Goal: Find specific page/section: Find specific page/section

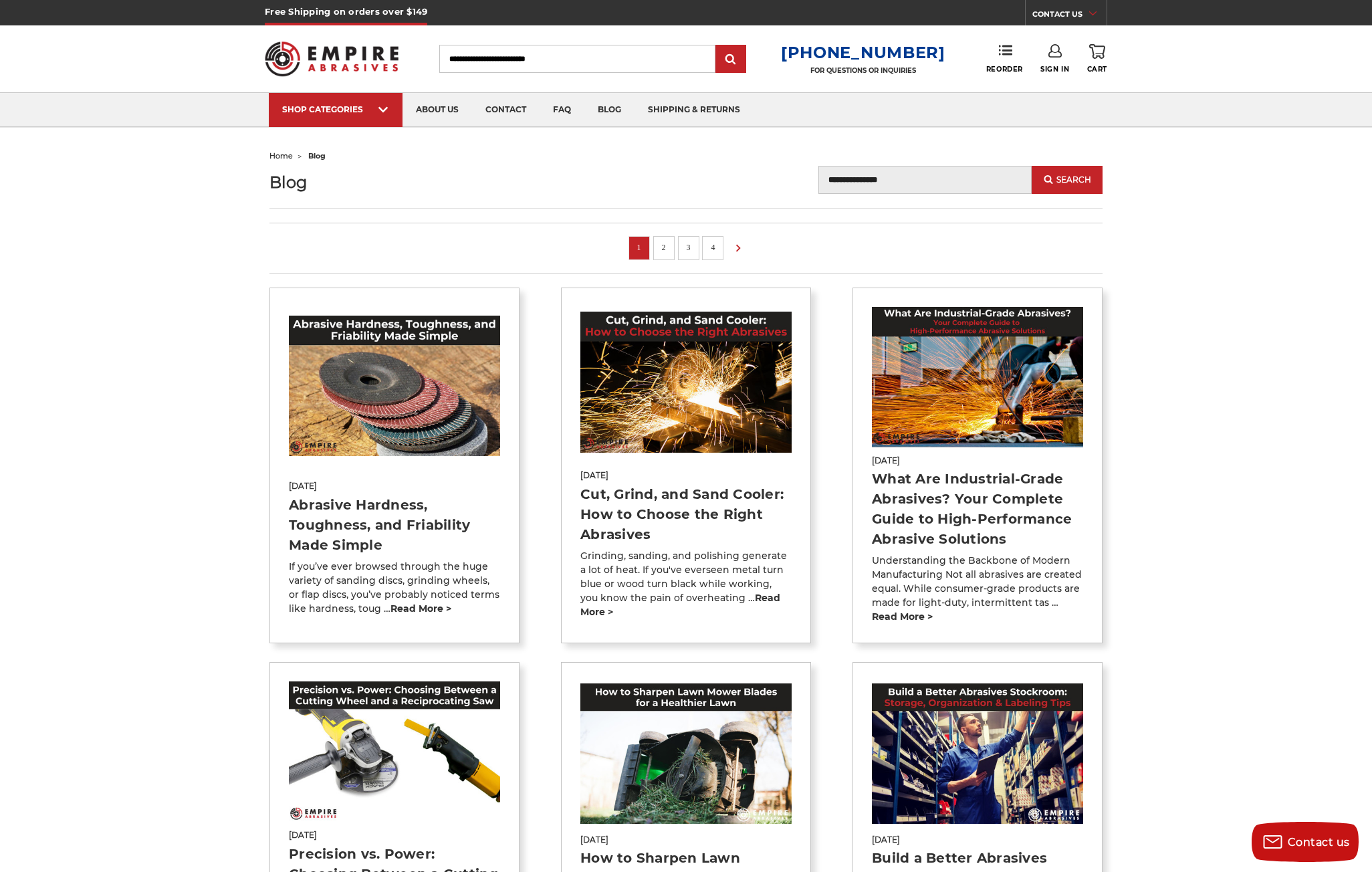
click at [273, 48] on img at bounding box center [331, 59] width 134 height 53
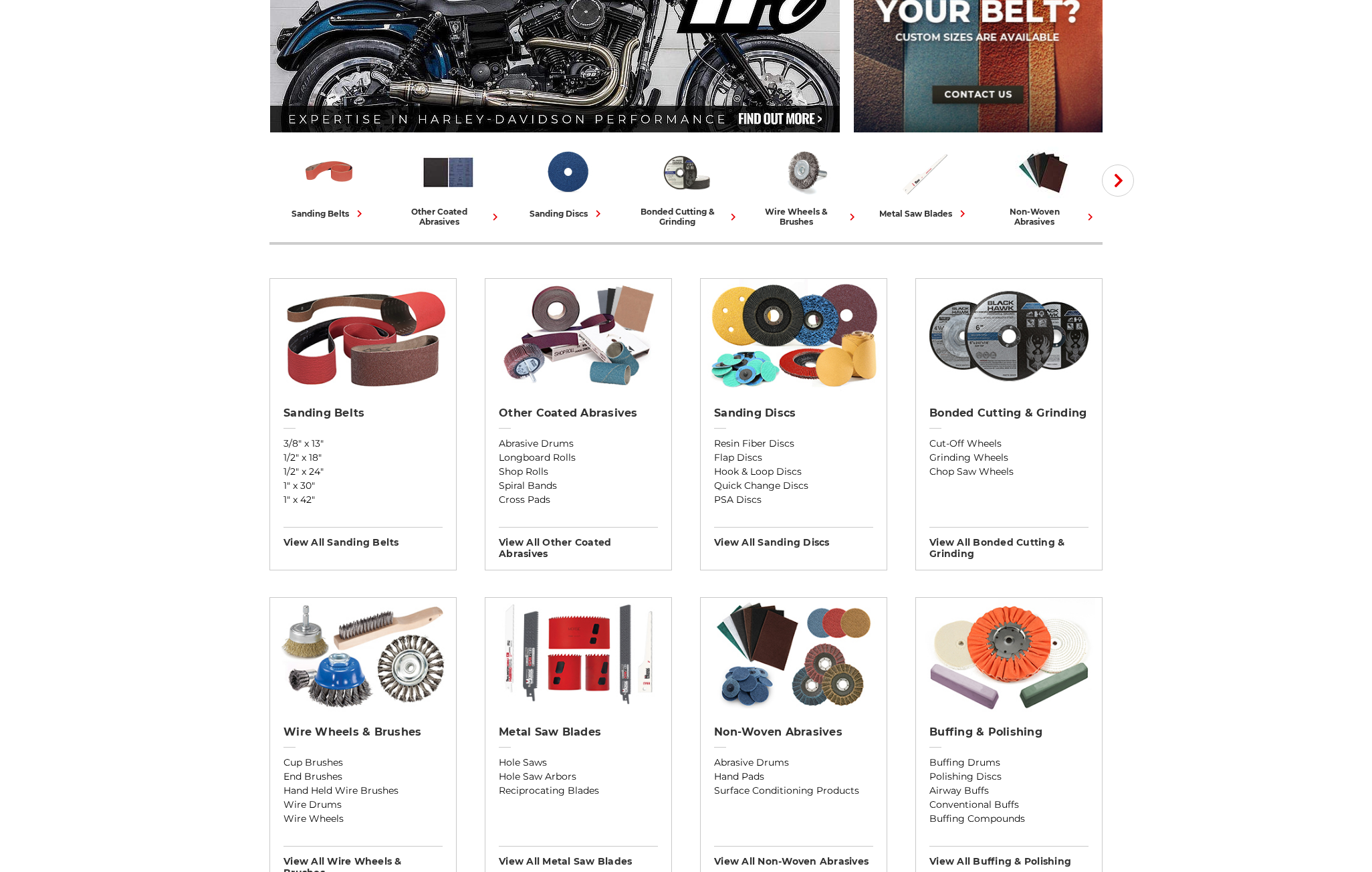
scroll to position [267, 0]
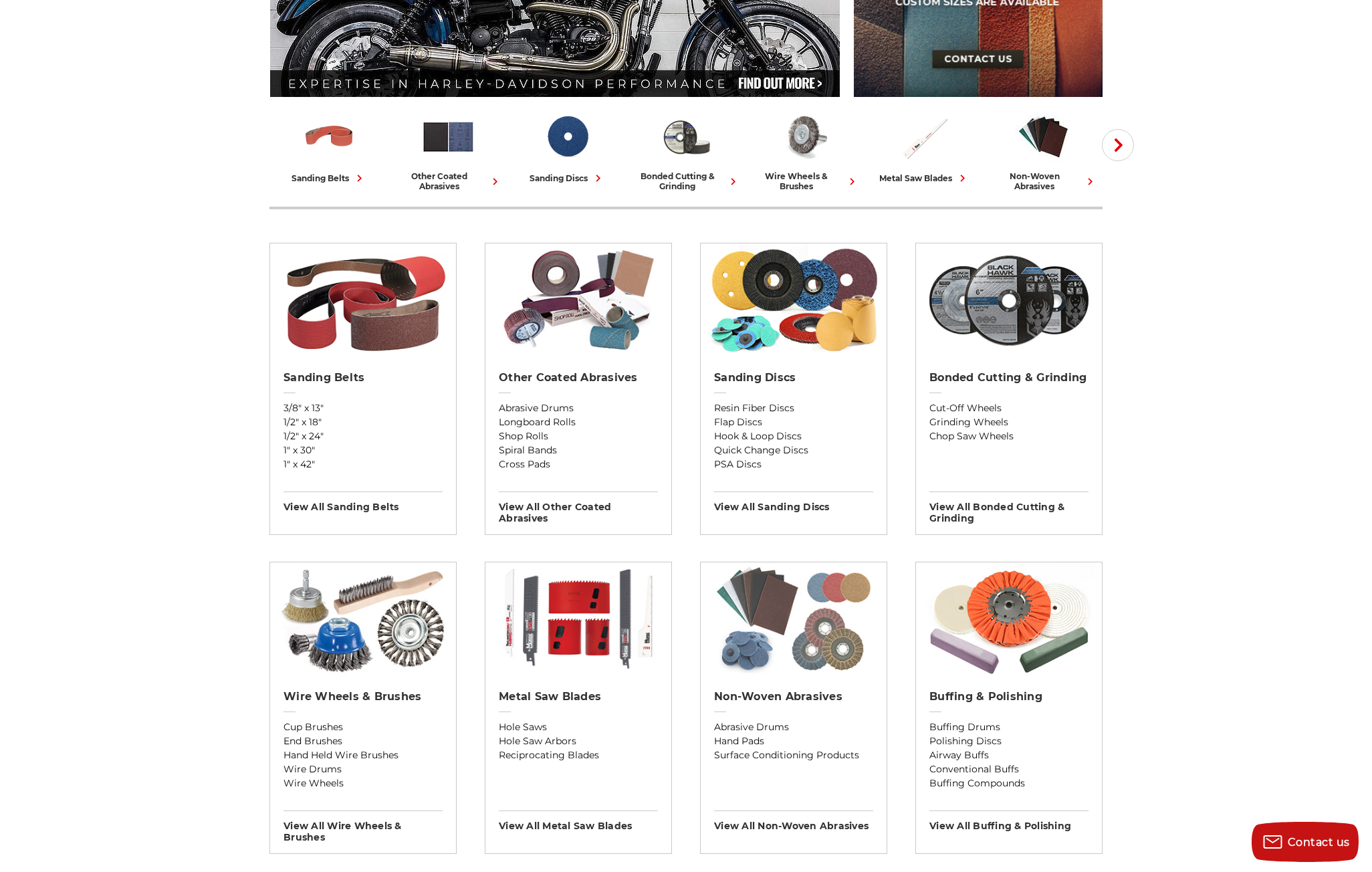
click at [801, 670] on img at bounding box center [793, 618] width 173 height 113
